Goal: Task Accomplishment & Management: Use online tool/utility

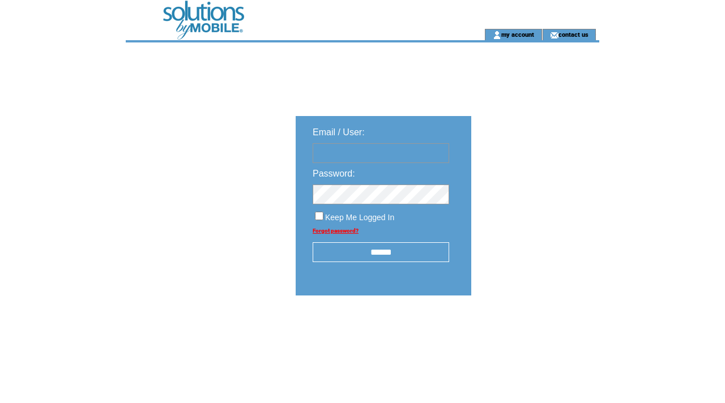
type input "**********"
click at [388, 249] on input "******" at bounding box center [381, 253] width 137 height 20
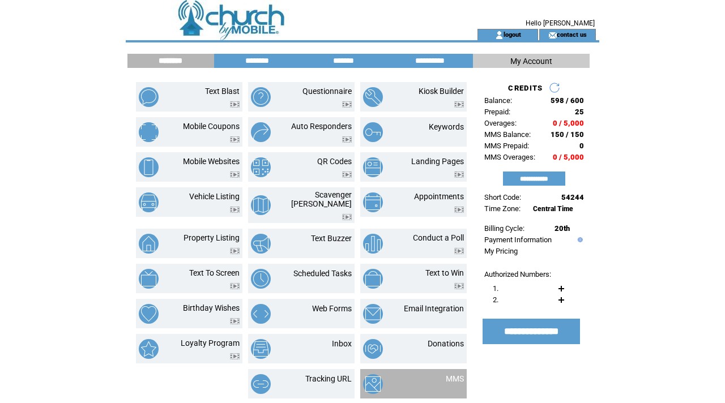
click at [415, 375] on td at bounding box center [391, 385] width 56 height 20
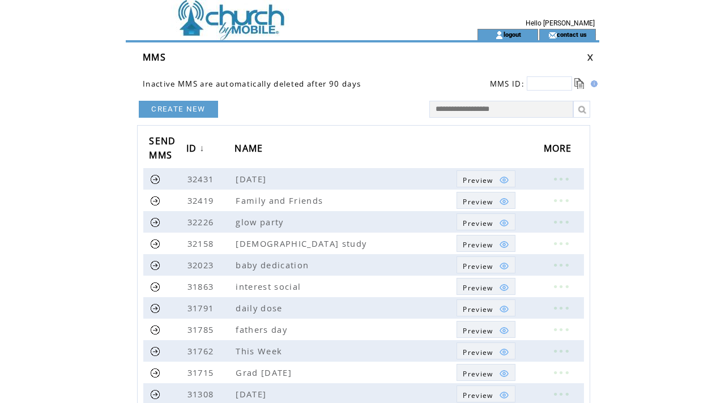
click at [217, 23] on td at bounding box center [281, 14] width 311 height 29
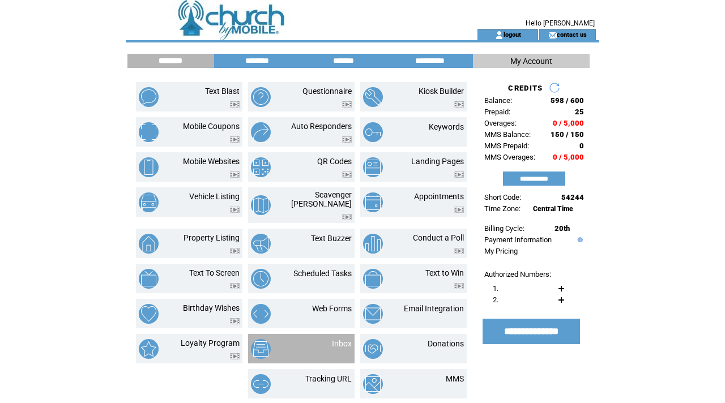
click at [333, 348] on div at bounding box center [342, 350] width 20 height 4
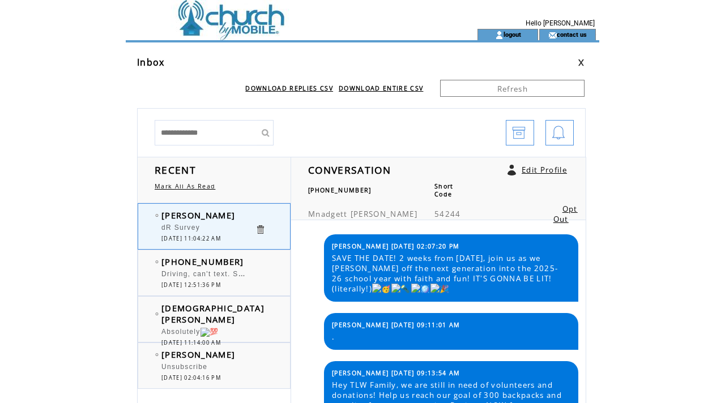
scroll to position [331, 0]
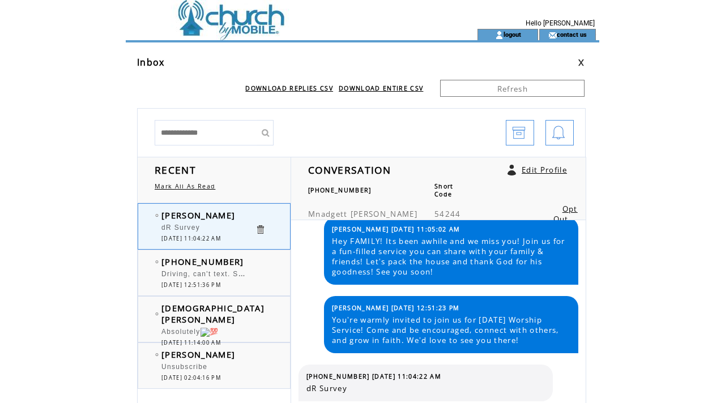
click at [255, 36] on td at bounding box center [281, 34] width 311 height 11
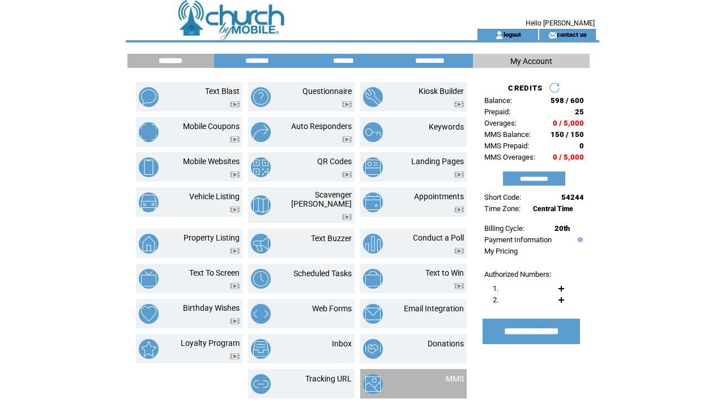
click at [396, 388] on td at bounding box center [391, 385] width 56 height 20
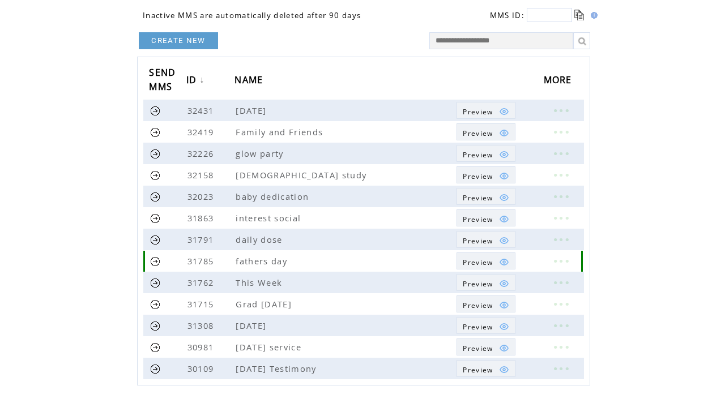
scroll to position [71, 0]
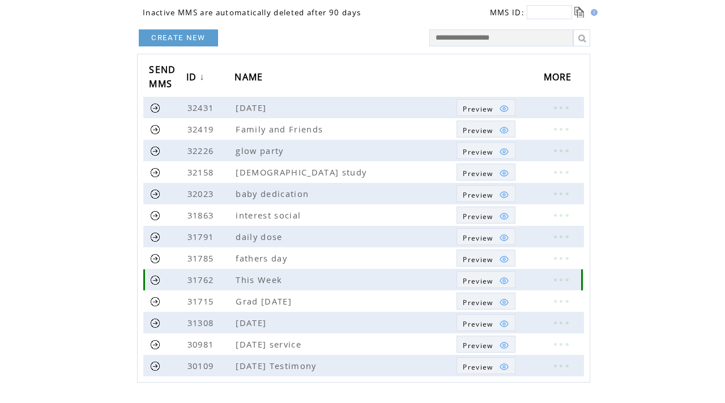
click at [559, 274] on link at bounding box center [561, 280] width 34 height 15
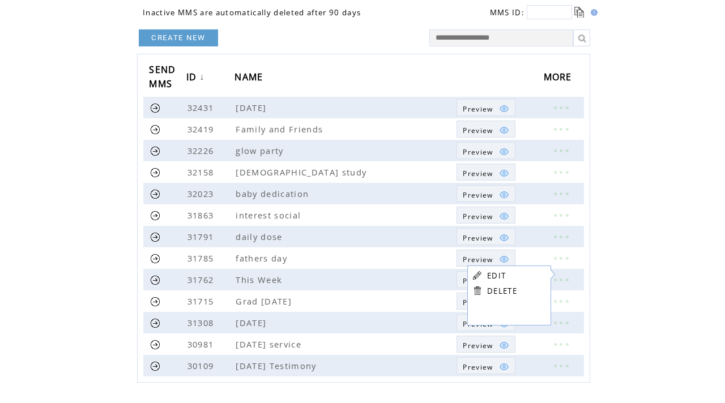
click at [494, 273] on link "EDIT" at bounding box center [496, 276] width 19 height 10
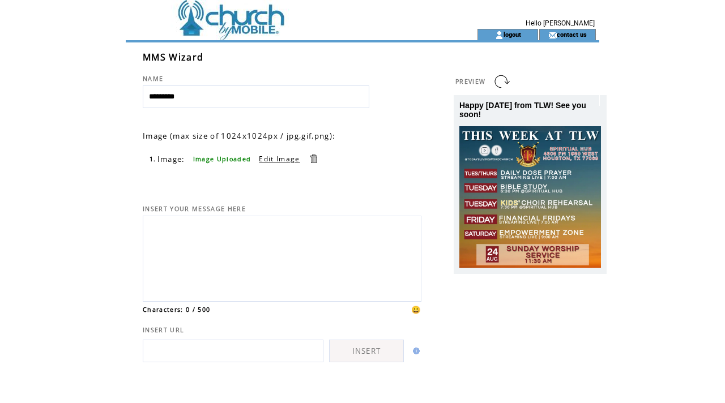
click at [309, 160] on link at bounding box center [313, 159] width 11 height 11
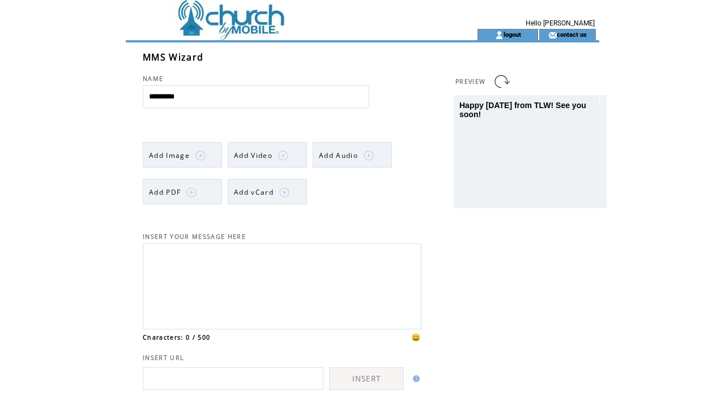
click at [196, 160] on img at bounding box center [200, 156] width 10 height 10
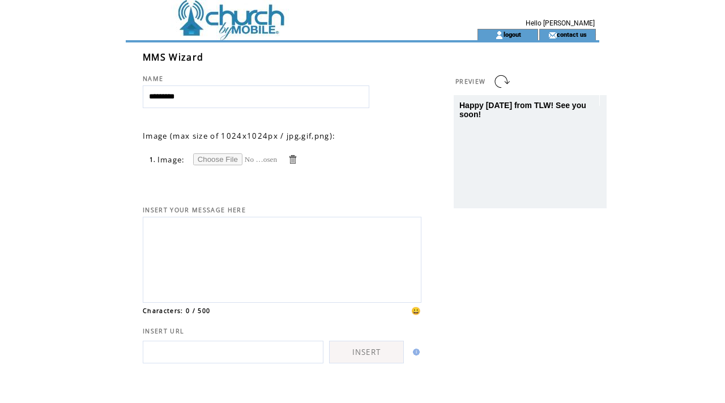
click at [206, 159] on input "file" at bounding box center [235, 160] width 85 height 12
type input "**********"
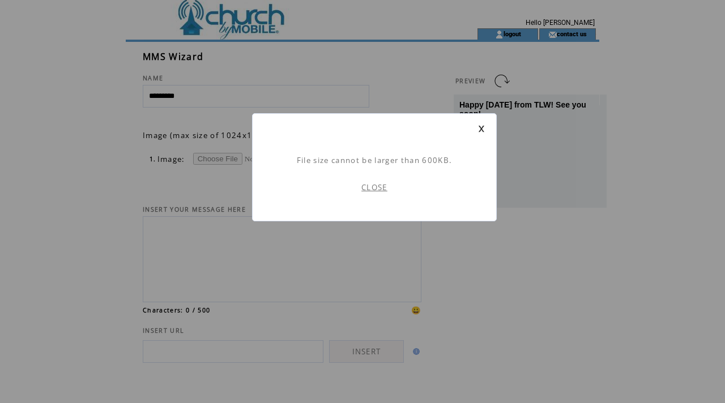
click at [370, 191] on link "CLOSE" at bounding box center [374, 187] width 26 height 10
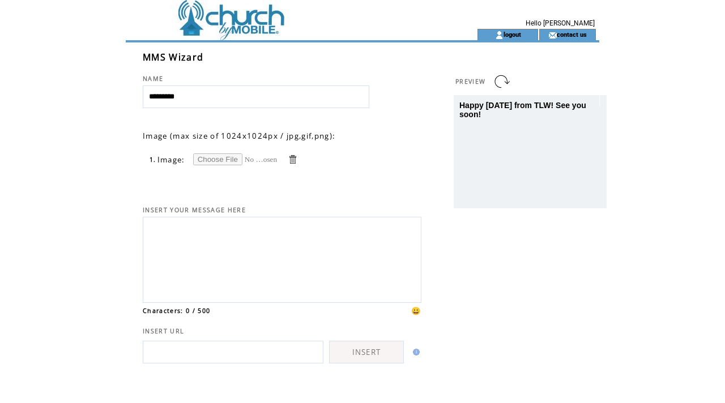
click at [284, 160] on td at bounding box center [283, 160] width 6 height 12
click at [235, 155] on input "file" at bounding box center [235, 160] width 85 height 12
type input "**********"
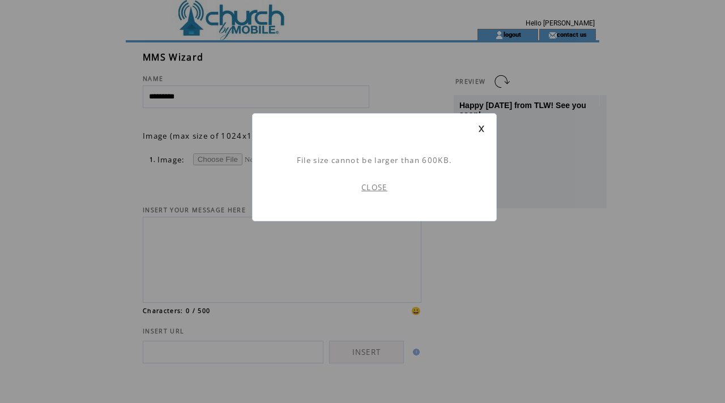
scroll to position [1, 0]
click at [478, 138] on td at bounding box center [374, 138] width 221 height 11
click at [477, 130] on td at bounding box center [374, 128] width 221 height 7
click at [479, 128] on link at bounding box center [481, 128] width 7 height 7
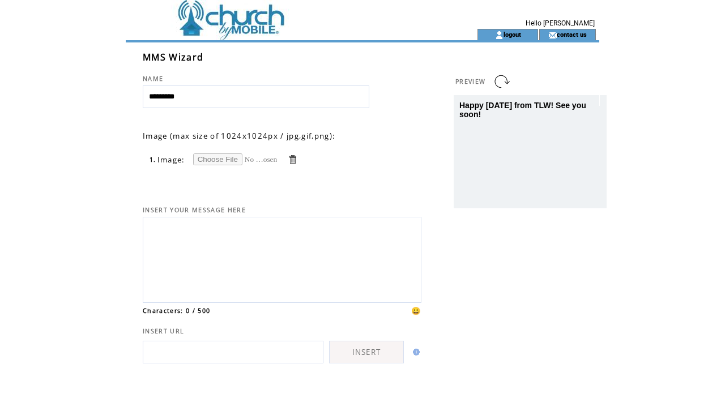
click at [223, 160] on input "file" at bounding box center [235, 160] width 85 height 12
type input "**********"
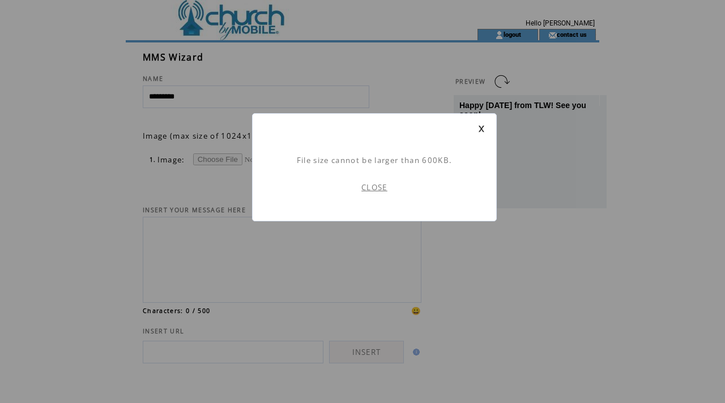
scroll to position [1, 0]
click at [385, 188] on link "CLOSE" at bounding box center [374, 187] width 26 height 10
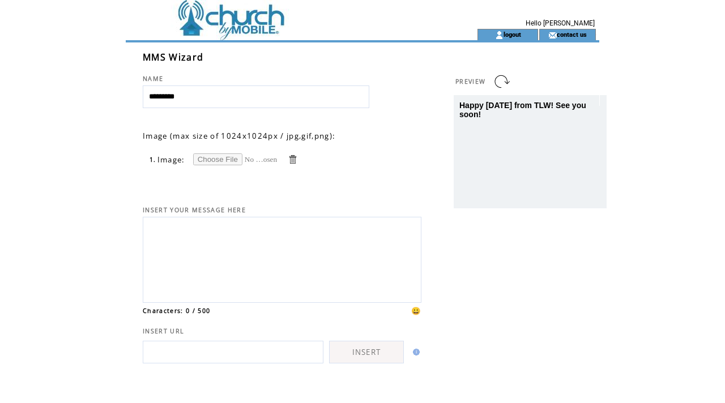
click at [240, 160] on input "file" at bounding box center [235, 160] width 85 height 12
type input "**********"
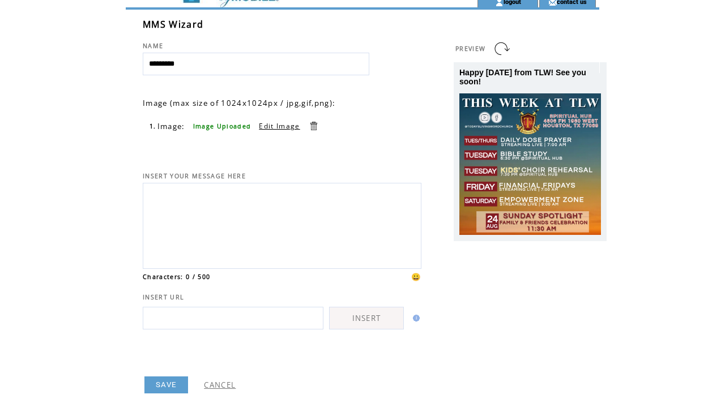
scroll to position [80, 0]
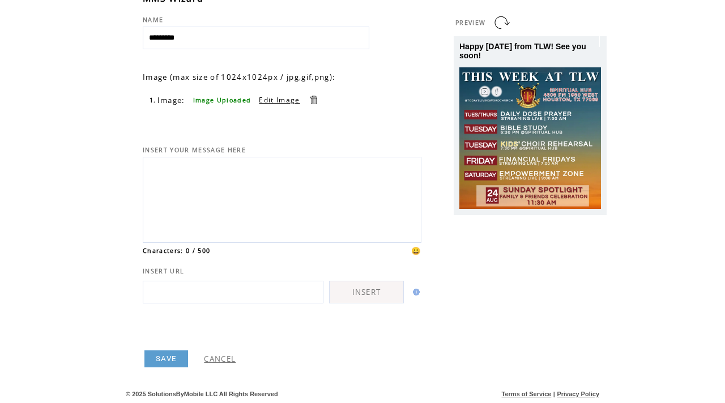
click at [164, 355] on link "SAVE" at bounding box center [166, 359] width 44 height 17
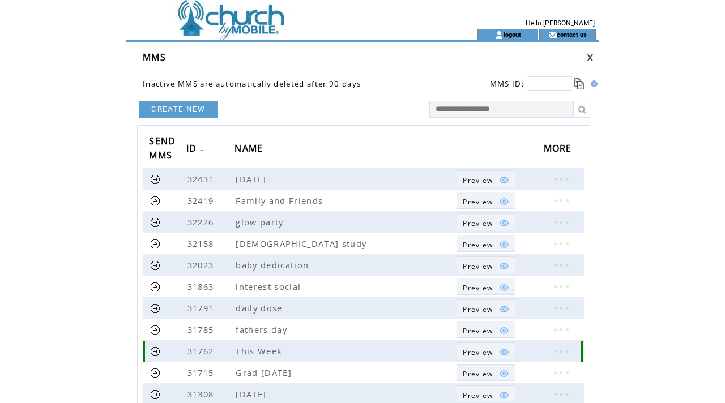
click at [157, 350] on link at bounding box center [155, 351] width 11 height 11
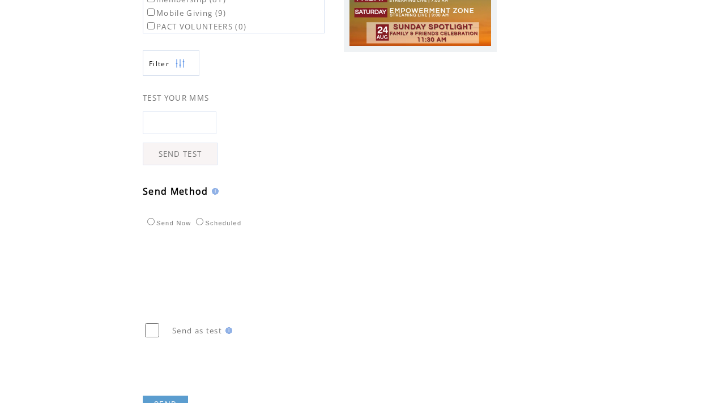
scroll to position [267, 0]
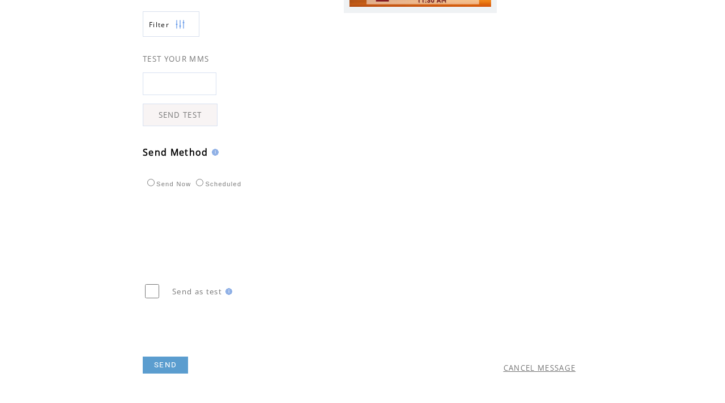
click at [170, 364] on link "SEND" at bounding box center [165, 365] width 45 height 17
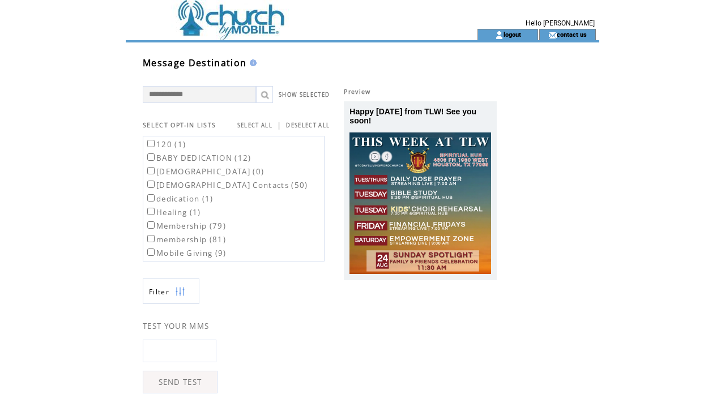
scroll to position [1, 0]
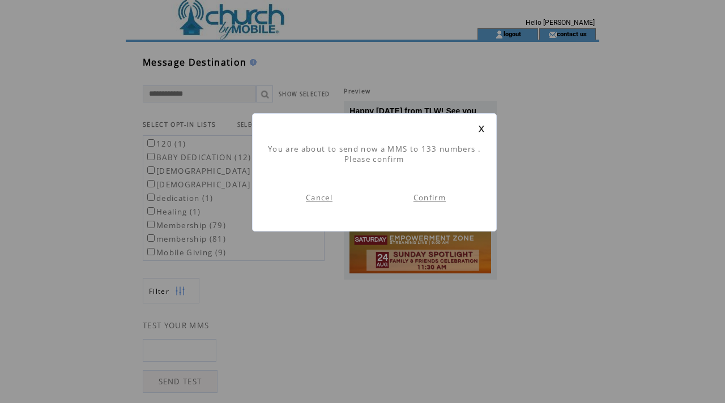
click at [423, 196] on link "Confirm" at bounding box center [430, 198] width 32 height 10
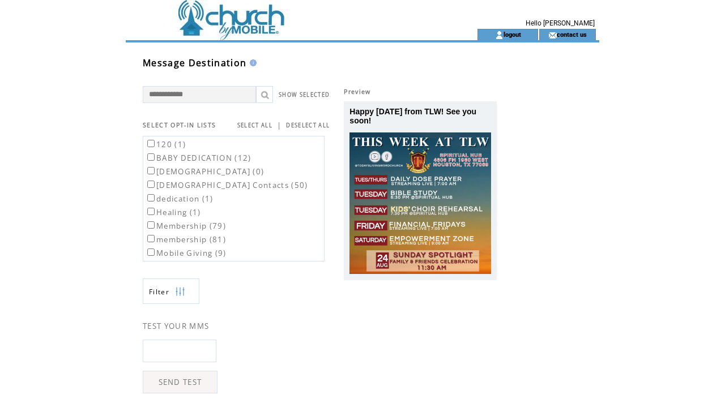
scroll to position [1, 0]
